Goal: Task Accomplishment & Management: Use online tool/utility

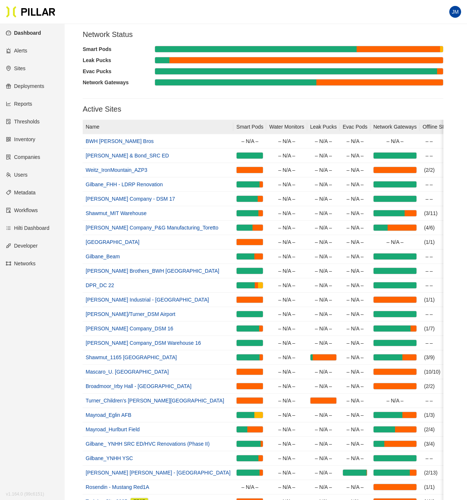
click at [246, 17] on section "JM" at bounding box center [233, 12] width 467 height 24
click at [34, 139] on link "Inventory" at bounding box center [21, 139] width 30 height 6
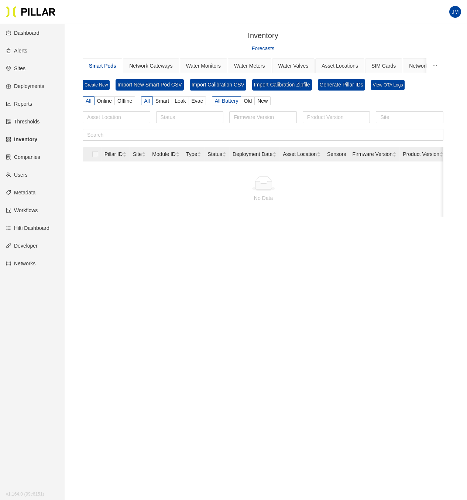
click at [32, 104] on link "Reports" at bounding box center [19, 104] width 26 height 6
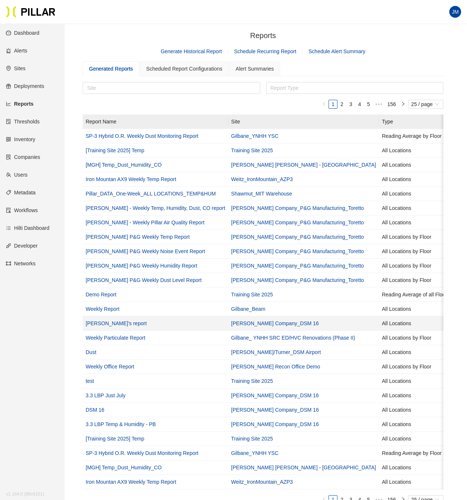
click at [105, 323] on link "Mark's report" at bounding box center [116, 323] width 61 height 6
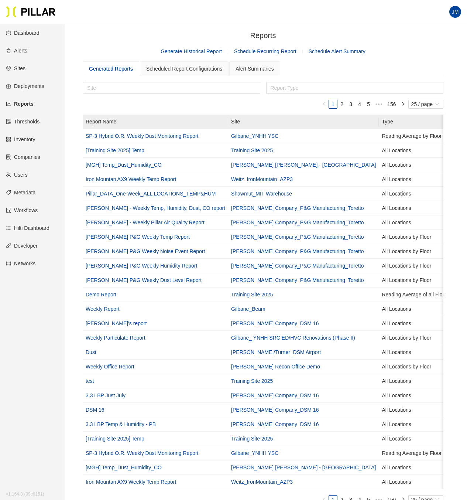
click at [188, 50] on link "Generate Historical Report" at bounding box center [191, 51] width 61 height 6
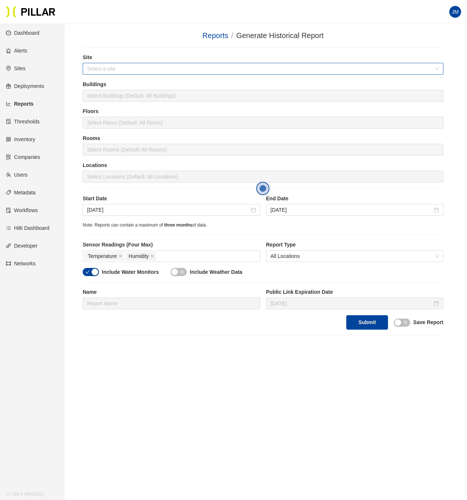
click at [102, 71] on input "search" at bounding box center [260, 68] width 347 height 11
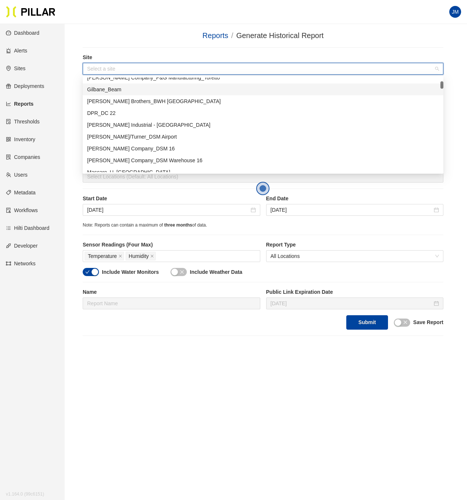
scroll to position [133, 0]
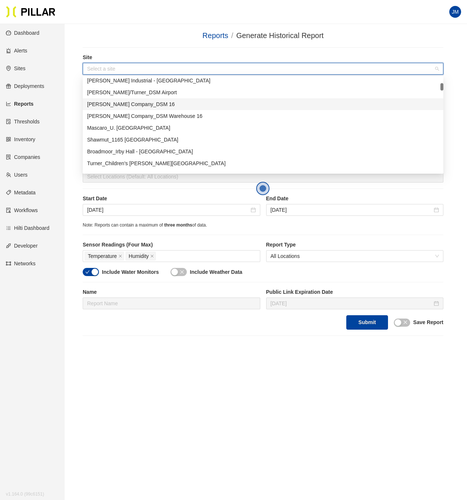
click at [140, 105] on div "[PERSON_NAME] Company_DSM 16" at bounding box center [263, 104] width 352 height 8
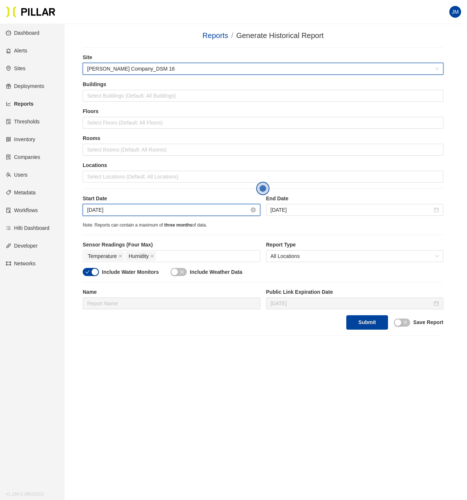
click at [137, 211] on input "Sep 2, 2025" at bounding box center [168, 210] width 162 height 8
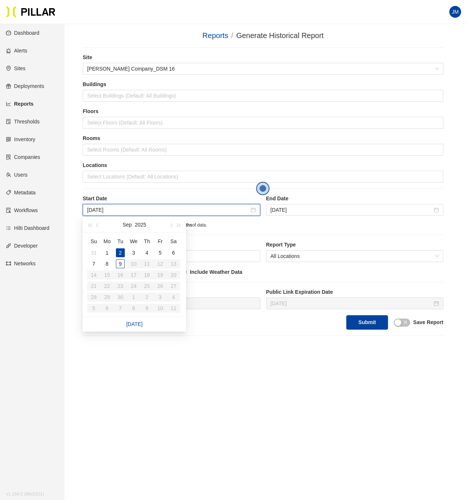
click at [74, 190] on main "Reports / Generate Historical Report / Site Weitz Company_DSM 16 Buildings Sele…" at bounding box center [233, 274] width 467 height 500
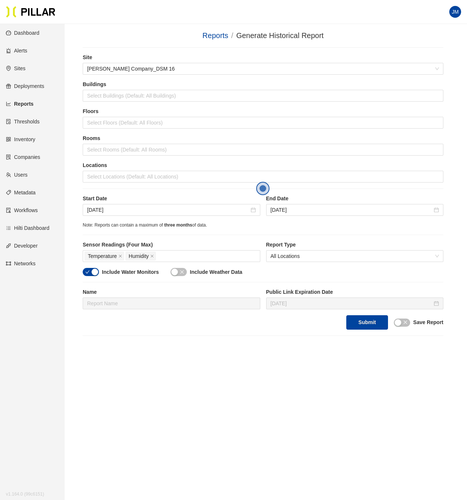
click at [95, 272] on div "button" at bounding box center [95, 272] width 7 height 7
click at [365, 326] on button "Submit" at bounding box center [368, 322] width 42 height 14
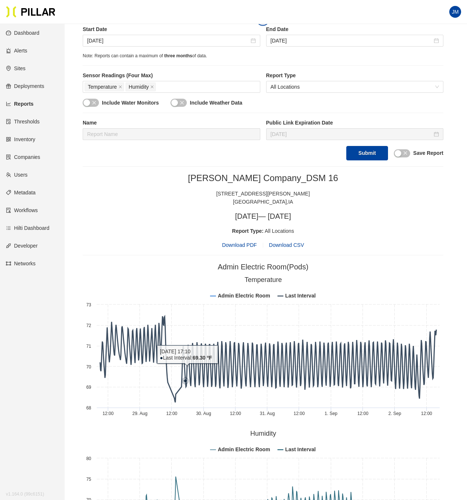
scroll to position [222, 0]
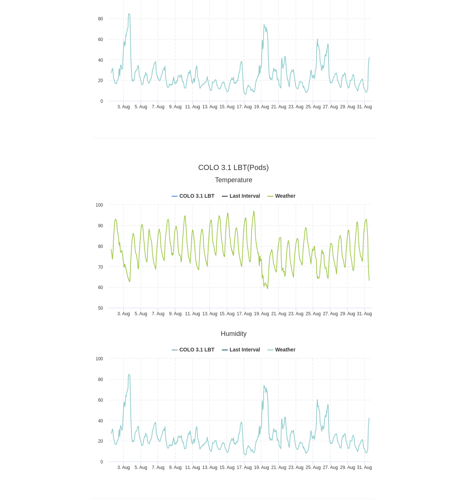
scroll to position [13158, 0]
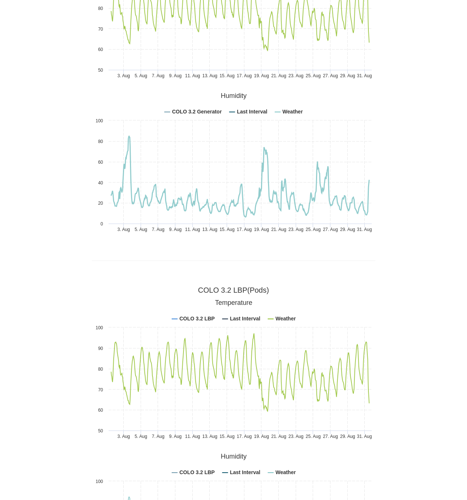
click at [291, 108] on rect at bounding box center [234, 163] width 284 height 148
click at [291, 110] on tspan "Weather" at bounding box center [293, 112] width 21 height 6
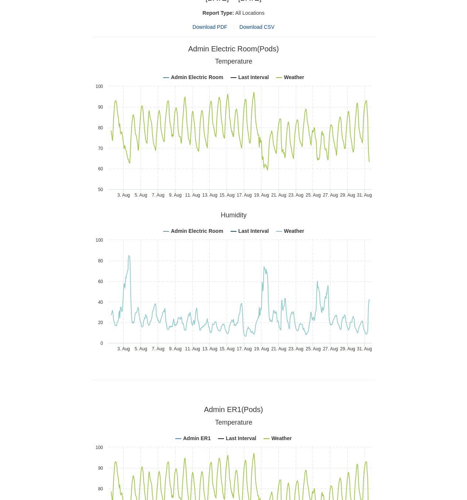
scroll to position [0, 0]
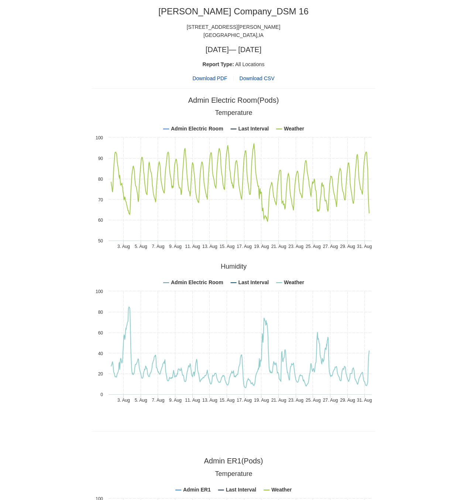
click at [259, 77] on span "Download CSV" at bounding box center [257, 78] width 35 height 6
